Goal: Use online tool/utility: Utilize a website feature to perform a specific function

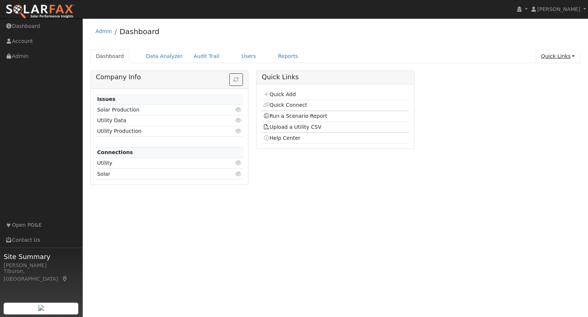
click at [564, 55] on link "Quick Links" at bounding box center [557, 57] width 45 height 14
click at [556, 56] on link "Quick Links" at bounding box center [557, 57] width 45 height 14
click at [561, 54] on link "Quick Links" at bounding box center [557, 57] width 45 height 14
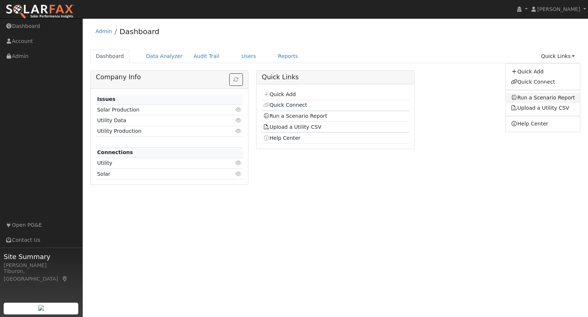
click at [539, 98] on link "Run a Scenario Report" at bounding box center [543, 98] width 75 height 10
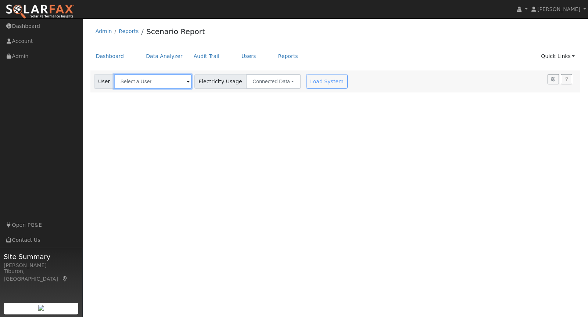
click at [150, 75] on input "text" at bounding box center [153, 81] width 78 height 15
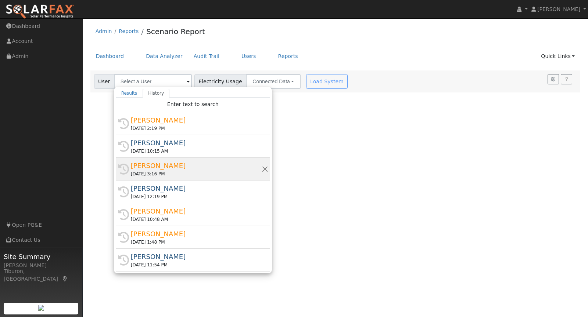
click at [157, 167] on div "Greg Vorster" at bounding box center [196, 166] width 131 height 10
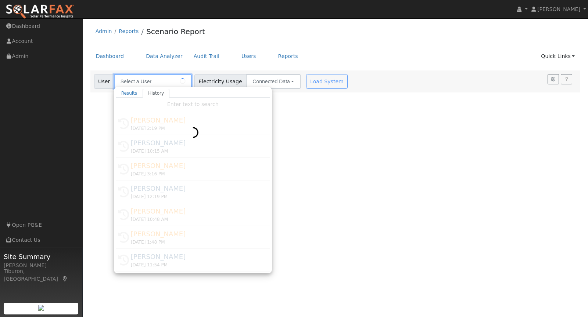
type input "Greg Vorster"
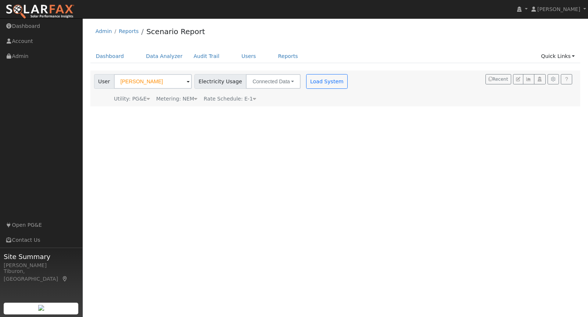
click at [178, 96] on div "Metering: NEM" at bounding box center [176, 99] width 41 height 8
click at [201, 110] on button "NEM" at bounding box center [212, 110] width 29 height 15
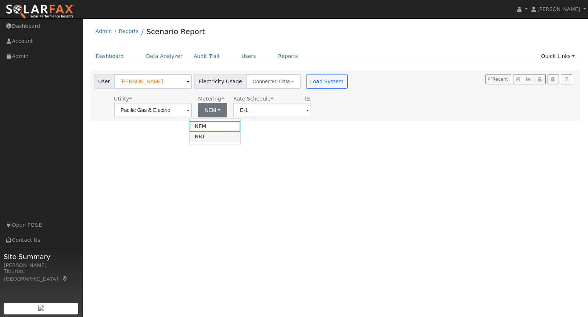
click at [208, 137] on link "NBT" at bounding box center [215, 137] width 51 height 10
type input "E-ELEC"
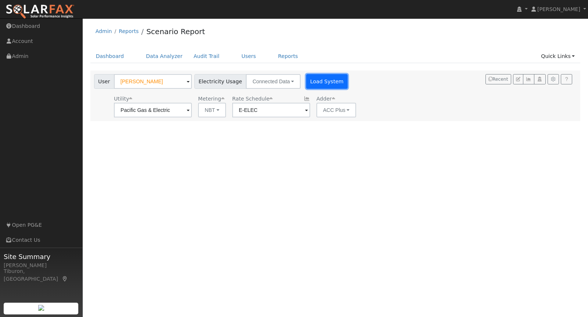
click at [318, 79] on button "Load System" at bounding box center [327, 81] width 42 height 15
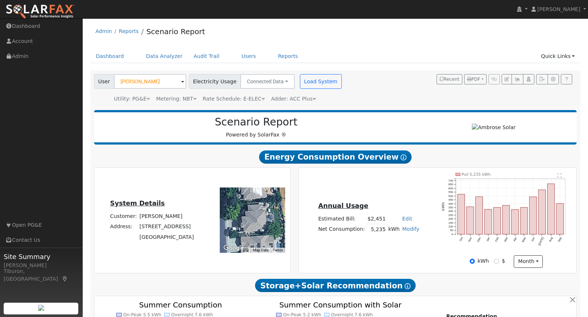
type input "7685"
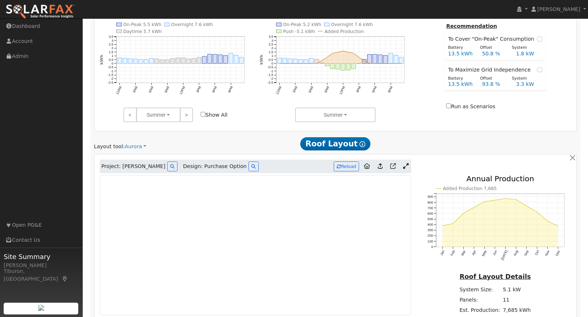
scroll to position [383, 0]
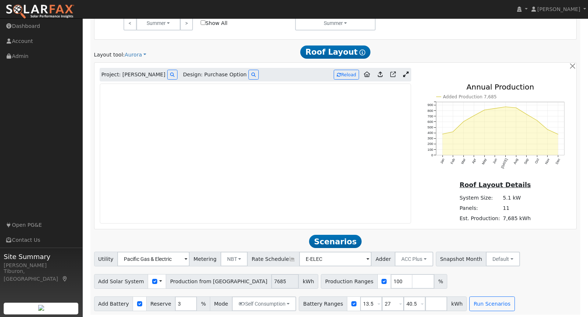
click at [406, 72] on icon at bounding box center [406, 75] width 6 height 6
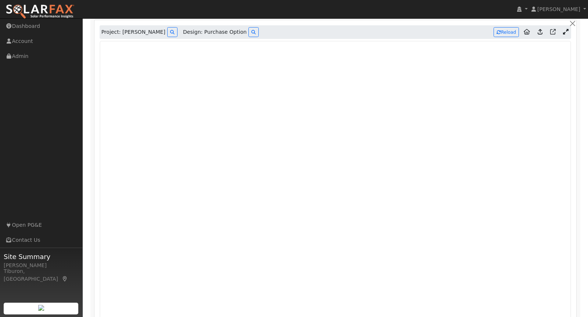
scroll to position [425, 0]
click at [512, 31] on button "Reload" at bounding box center [506, 33] width 25 height 10
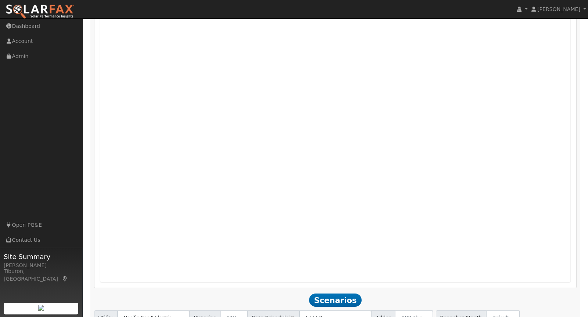
scroll to position [549, 0]
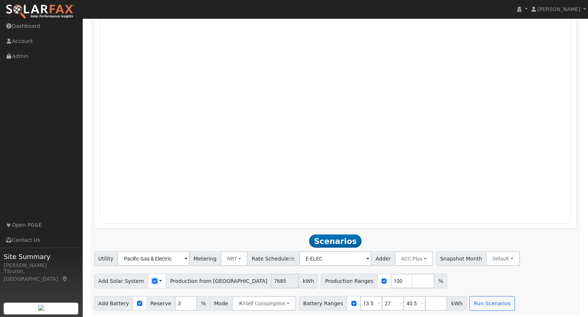
click at [152, 281] on input "checkbox" at bounding box center [154, 281] width 5 height 5
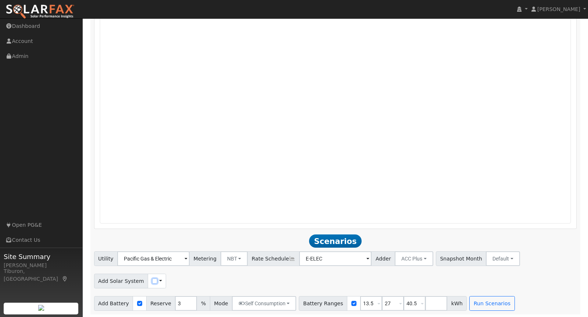
click at [152, 281] on input "checkbox" at bounding box center [154, 281] width 5 height 5
checkbox input "true"
drag, startPoint x: 322, startPoint y: 280, endPoint x: 299, endPoint y: 274, distance: 23.6
click at [306, 280] on div "Production Ranges 100 %" at bounding box center [314, 281] width 126 height 15
type input "150"
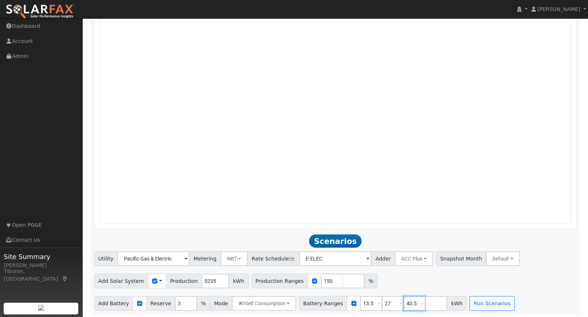
drag, startPoint x: 408, startPoint y: 301, endPoint x: 390, endPoint y: 301, distance: 18.4
click at [390, 301] on div "Battery Ranges 13.5 Overrides Reserve % Mode None None Self Consumption Peak Sa…" at bounding box center [383, 304] width 168 height 15
drag, startPoint x: 383, startPoint y: 302, endPoint x: 369, endPoint y: 301, distance: 14.0
click at [369, 301] on div "Battery Ranges 13.5 Overrides Reserve % Mode None None Self Consumption Peak Sa…" at bounding box center [372, 304] width 146 height 15
click at [434, 302] on button "Run Scenarios" at bounding box center [448, 304] width 45 height 15
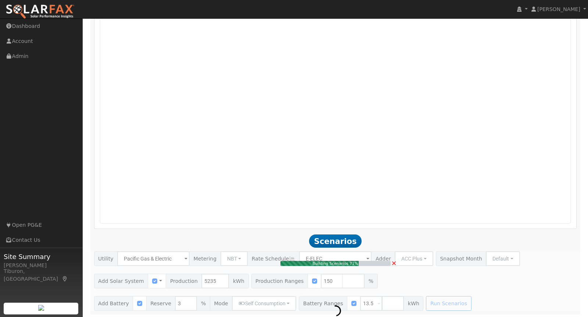
type input "5.2"
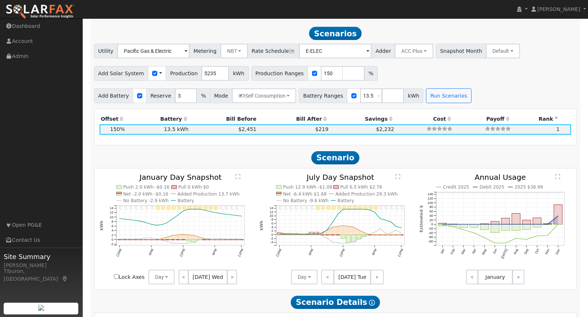
scroll to position [760, 0]
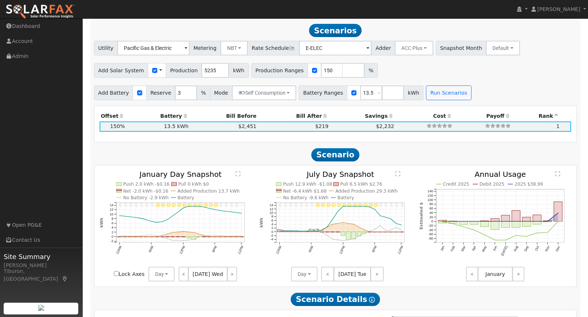
click at [115, 272] on input "Lock Axes" at bounding box center [116, 274] width 5 height 5
checkbox input "true"
click at [159, 275] on button "Day" at bounding box center [161, 274] width 26 height 15
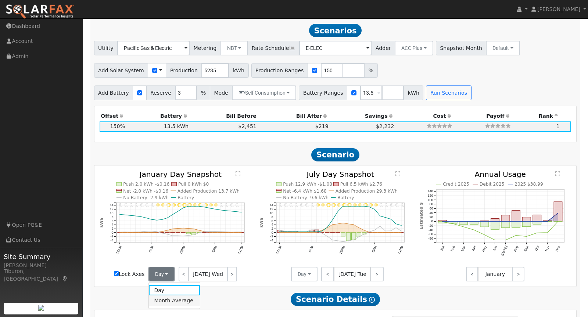
click at [164, 298] on link "Month Average" at bounding box center [174, 301] width 51 height 10
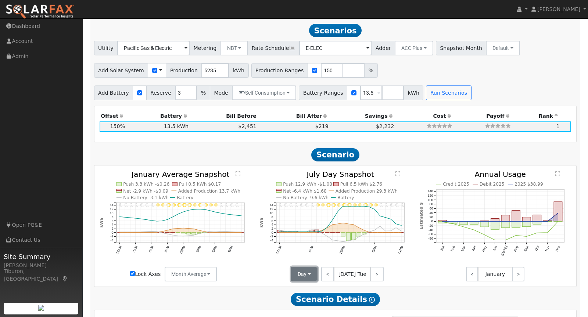
click at [306, 270] on button "Day" at bounding box center [304, 274] width 26 height 15
click at [313, 300] on link "Month Average" at bounding box center [316, 301] width 51 height 10
click at [239, 172] on text "" at bounding box center [238, 174] width 5 height 6
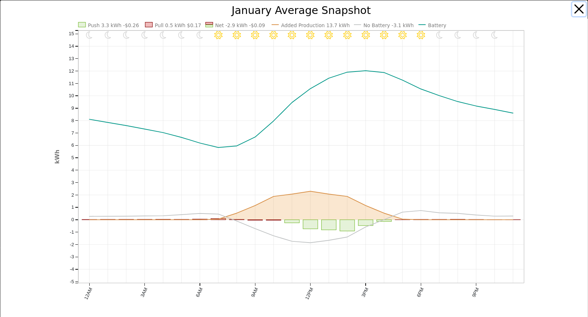
click at [581, 5] on button "button" at bounding box center [579, 9] width 14 height 14
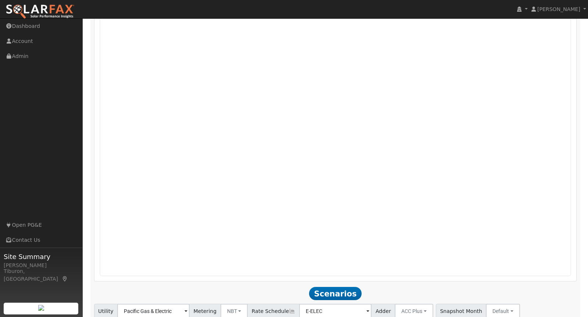
scroll to position [668, 0]
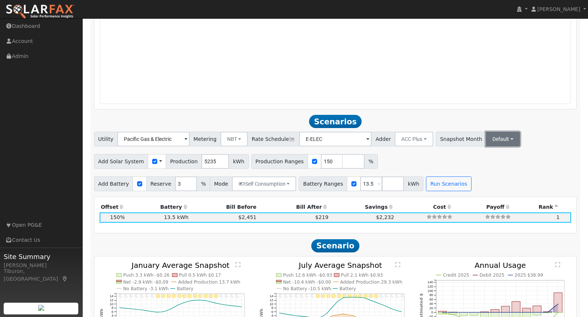
click at [486, 134] on button "Default" at bounding box center [503, 139] width 34 height 15
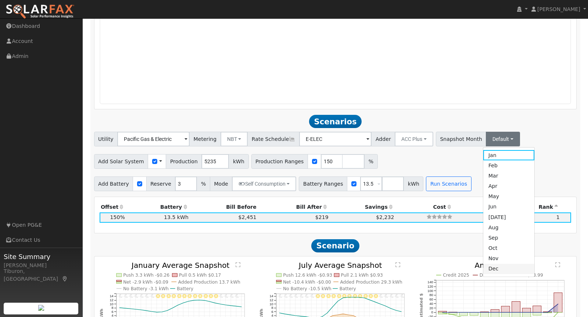
click at [483, 270] on link "Dec" at bounding box center [508, 269] width 51 height 10
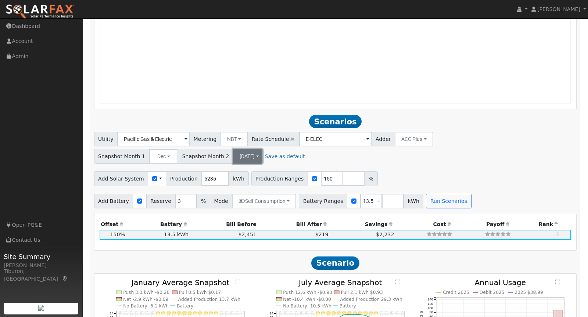
click at [262, 149] on button "Jul" at bounding box center [247, 156] width 29 height 15
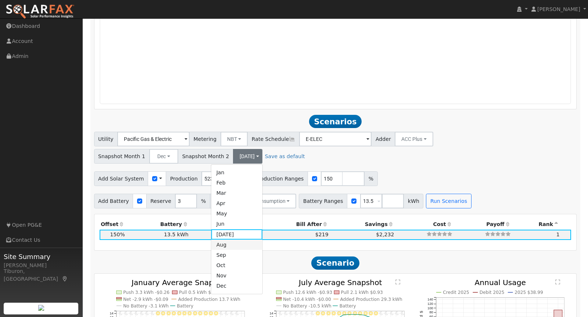
click at [262, 240] on link "Aug" at bounding box center [236, 245] width 51 height 10
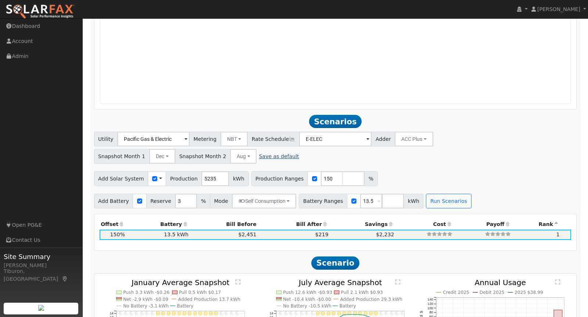
click at [259, 153] on link "Save as default" at bounding box center [279, 157] width 40 height 8
click at [431, 194] on button "Run Scenarios" at bounding box center [448, 201] width 45 height 15
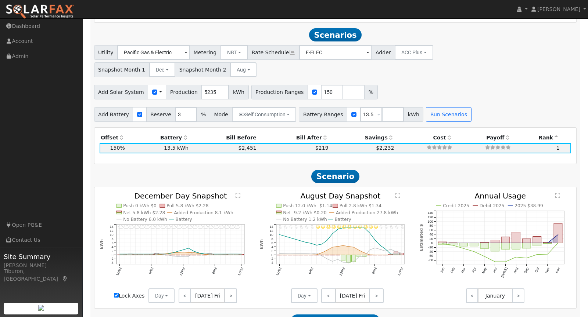
scroll to position [760, 0]
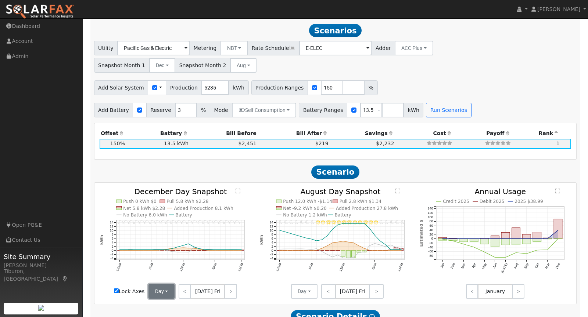
click at [167, 284] on button "Day" at bounding box center [161, 291] width 26 height 15
drag, startPoint x: 163, startPoint y: 298, endPoint x: 179, endPoint y: 298, distance: 15.8
click at [163, 313] on link "Month Average" at bounding box center [174, 318] width 51 height 10
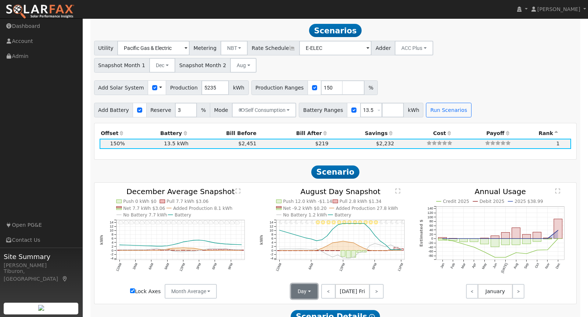
click at [307, 284] on button "Day" at bounding box center [304, 291] width 26 height 15
click at [315, 313] on link "Month Average" at bounding box center [316, 318] width 51 height 10
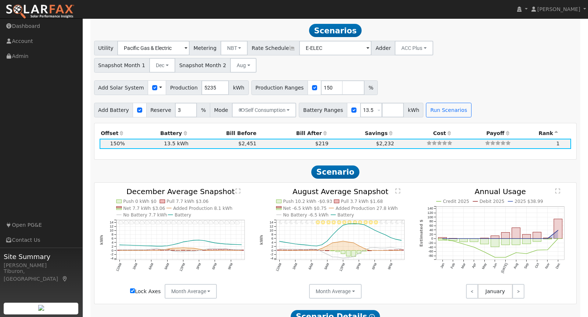
click at [237, 188] on text "" at bounding box center [238, 191] width 5 height 6
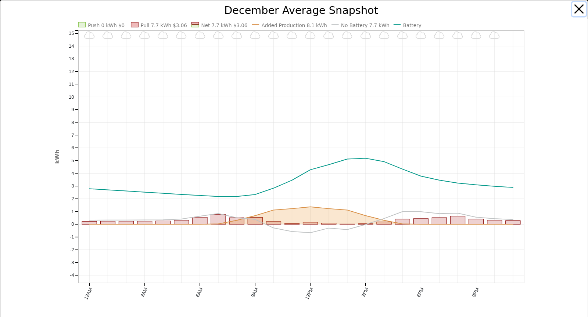
click at [583, 9] on button "button" at bounding box center [579, 9] width 14 height 14
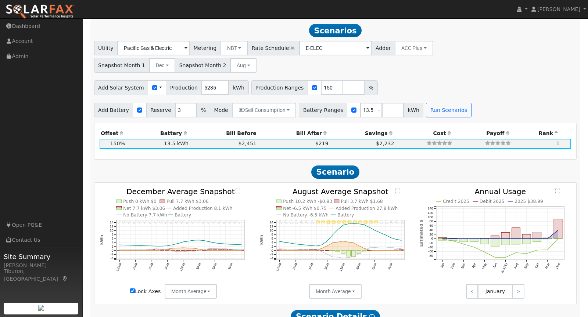
click at [399, 188] on text "" at bounding box center [397, 191] width 5 height 6
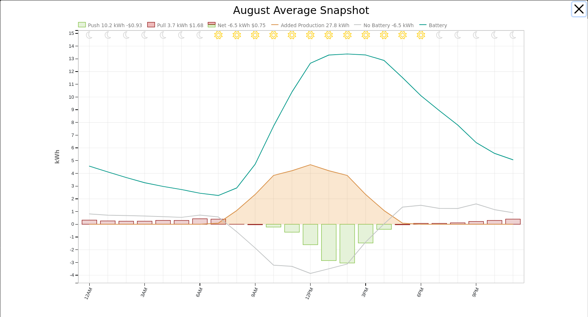
click at [581, 8] on button "button" at bounding box center [579, 9] width 14 height 14
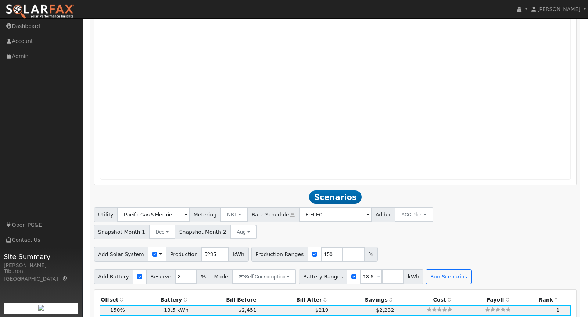
scroll to position [634, 0]
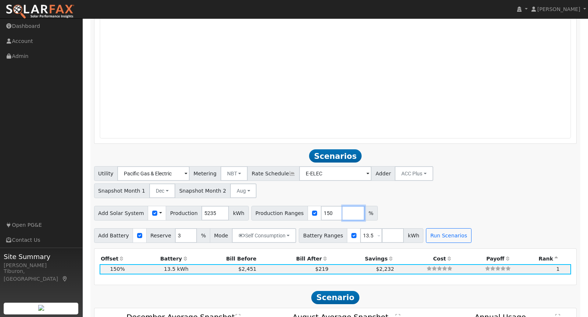
click at [342, 206] on input "number" at bounding box center [353, 213] width 22 height 15
type input "147"
type input "150"
click at [442, 229] on button "Run Scenarios" at bounding box center [448, 236] width 45 height 15
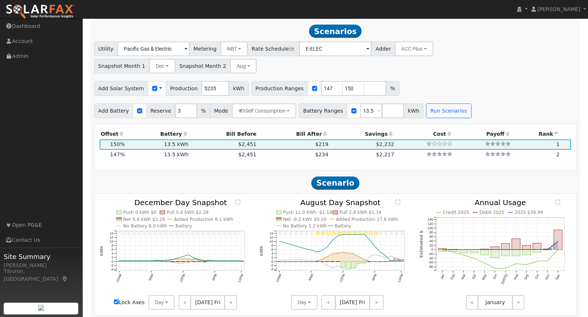
scroll to position [760, 0]
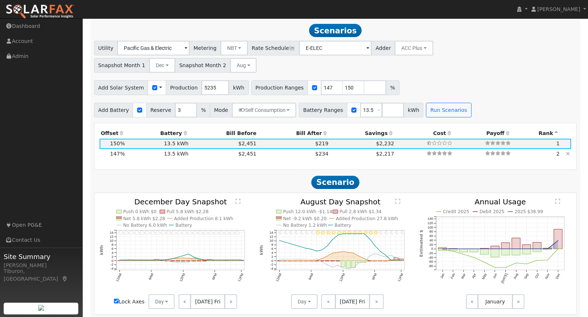
click at [274, 149] on td "$234" at bounding box center [294, 154] width 72 height 10
type input "5.1"
type input "$17,955"
type input "$10,247"
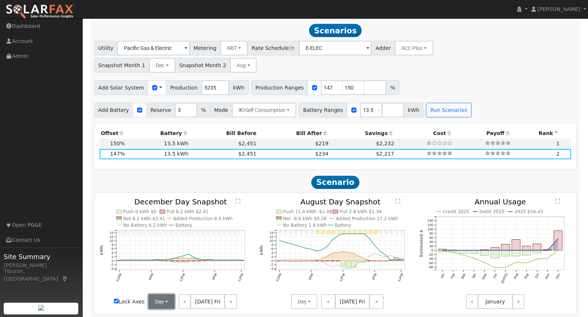
click at [163, 295] on button "Day" at bounding box center [161, 302] width 26 height 15
click at [165, 281] on link "Month Average" at bounding box center [174, 286] width 51 height 10
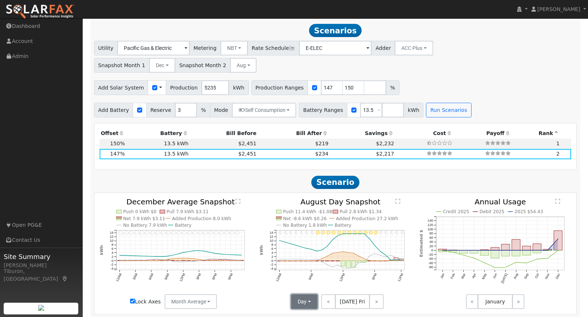
click at [300, 295] on button "Day" at bounding box center [304, 302] width 26 height 15
click at [313, 281] on link "Month Average" at bounding box center [316, 286] width 51 height 10
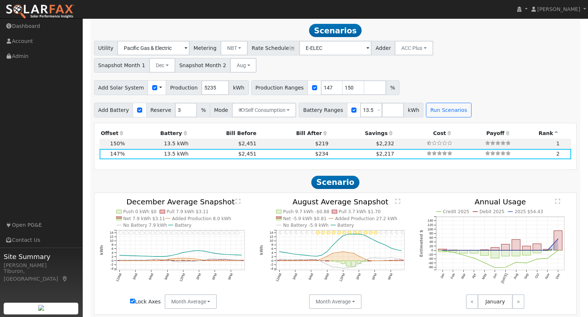
click at [237, 199] on text "" at bounding box center [238, 202] width 5 height 6
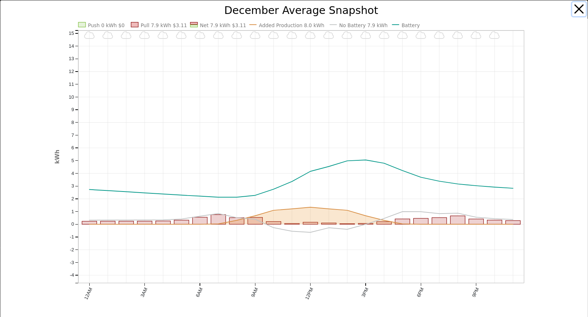
click at [582, 7] on button "button" at bounding box center [579, 9] width 14 height 14
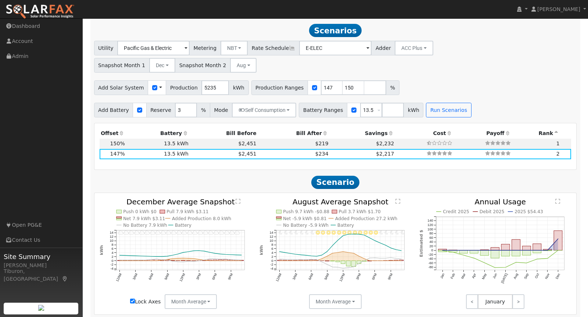
click at [398, 199] on text "" at bounding box center [397, 202] width 5 height 6
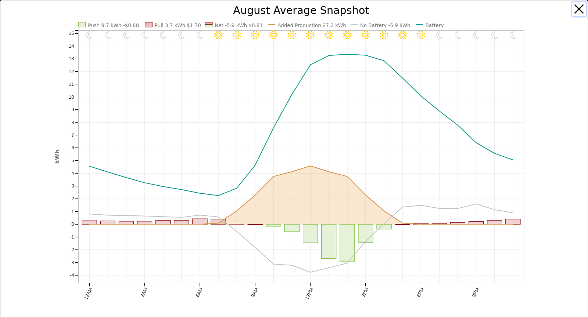
click at [580, 11] on button "button" at bounding box center [579, 9] width 14 height 14
